Goal: Transaction & Acquisition: Purchase product/service

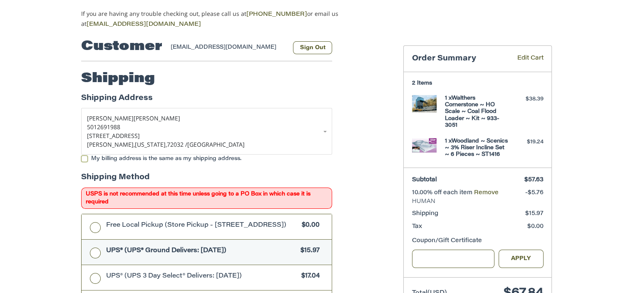
scroll to position [77, 0]
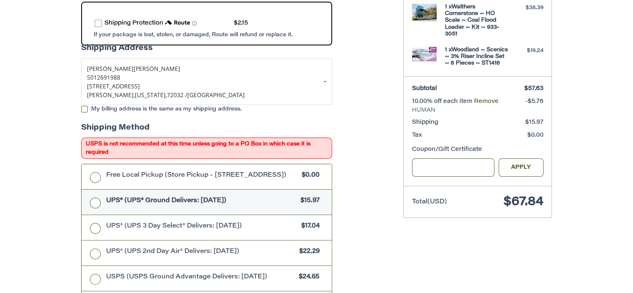
scroll to position [171, 0]
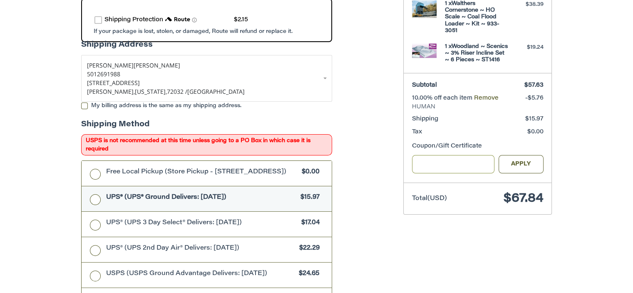
click at [424, 169] on input "Gift Certificate or Coupon Code" at bounding box center [453, 164] width 83 height 19
type input "*****"
click at [517, 164] on button "Apply" at bounding box center [521, 164] width 45 height 19
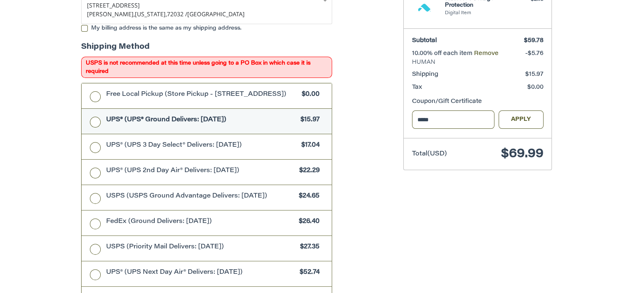
scroll to position [246, 0]
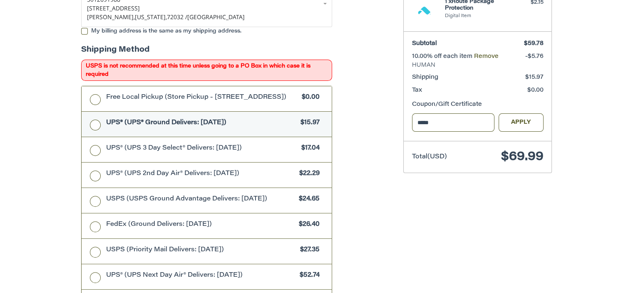
click at [361, 187] on ol "Customer [EMAIL_ADDRESS][DOMAIN_NAME] Sign Out Shipping Shipping Protection $2.…" at bounding box center [223, 185] width 284 height 650
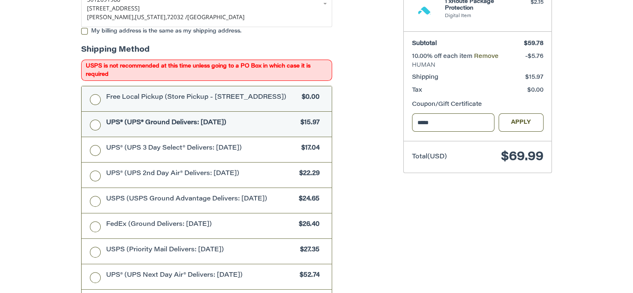
click at [98, 104] on label "Free Local Pickup (Store Pickup - [STREET_ADDRESS]) $0.00" at bounding box center [207, 98] width 250 height 25
click at [97, 121] on label "UPS® (UPS® Ground Delivers: [DATE]) $15.97" at bounding box center [207, 124] width 250 height 25
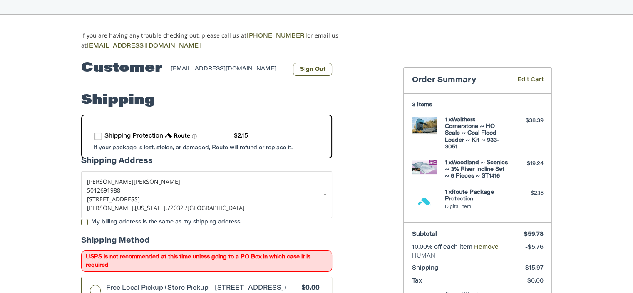
scroll to position [52, 0]
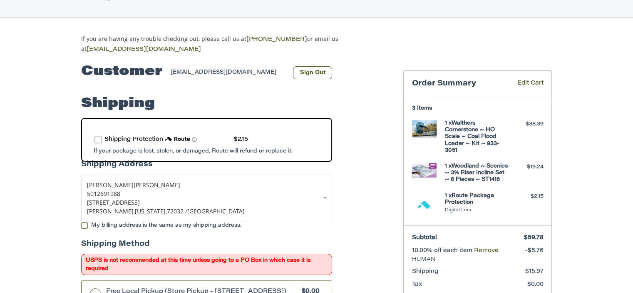
click at [97, 136] on label "route shipping protection selector element" at bounding box center [98, 139] width 7 height 7
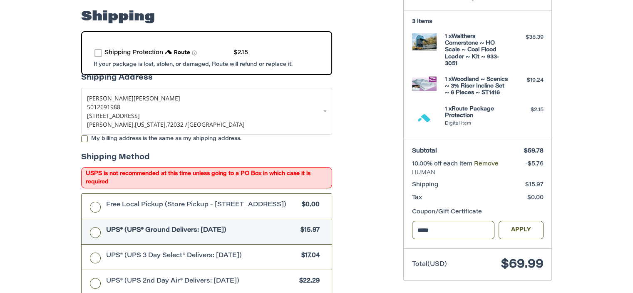
scroll to position [162, 0]
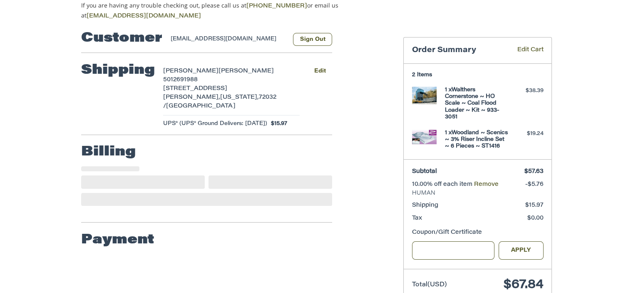
select select "**"
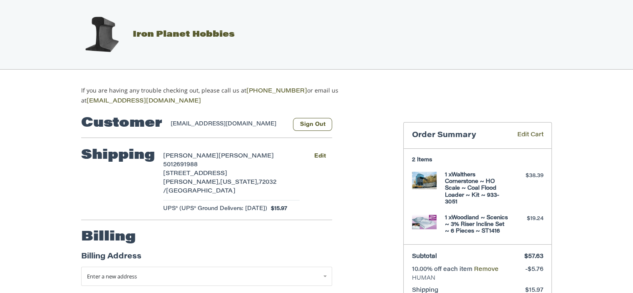
click at [153, 35] on span "Iron Planet Hobbies" at bounding box center [184, 34] width 102 height 8
